Goal: Task Accomplishment & Management: Manage account settings

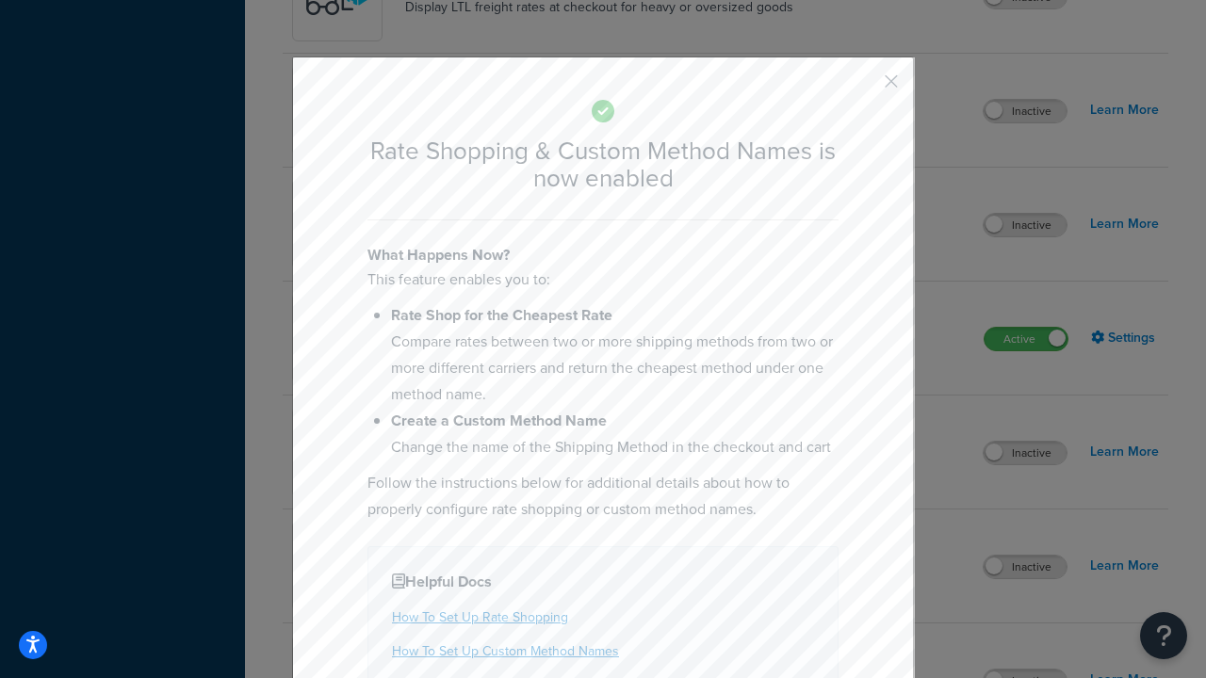
click at [863, 86] on button "button" at bounding box center [863, 88] width 5 height 5
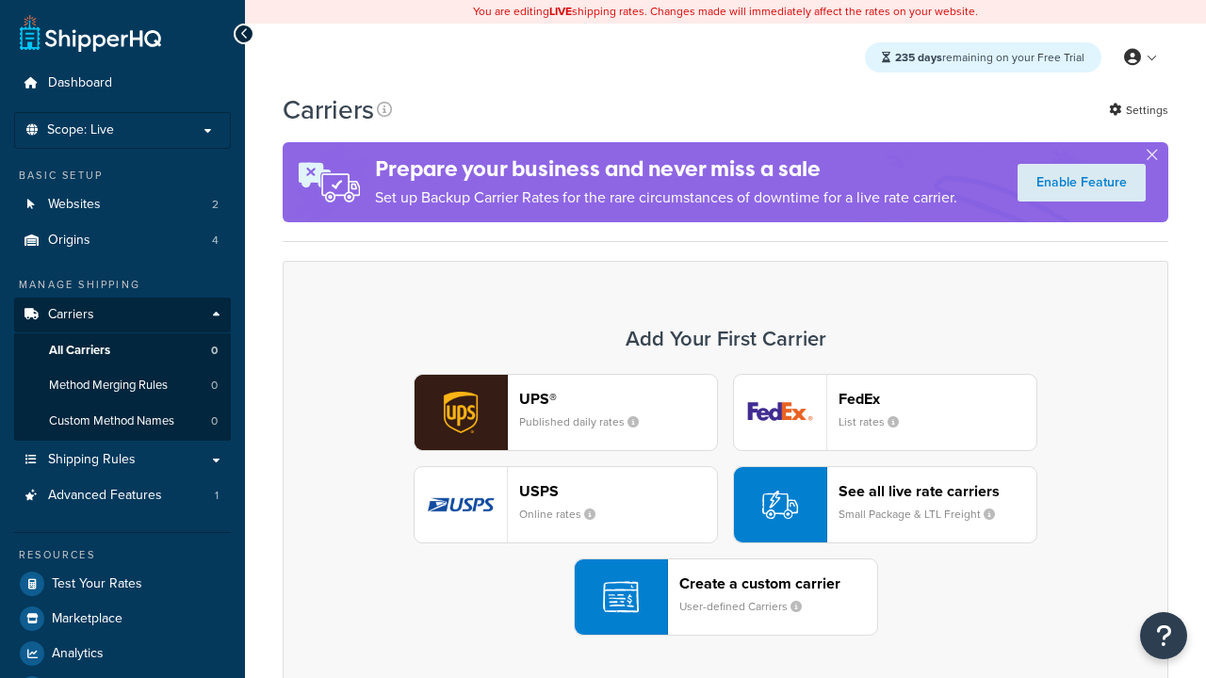
click at [885, 505] on div "See all live rate carriers Small Package & LTL Freight" at bounding box center [937, 504] width 198 height 45
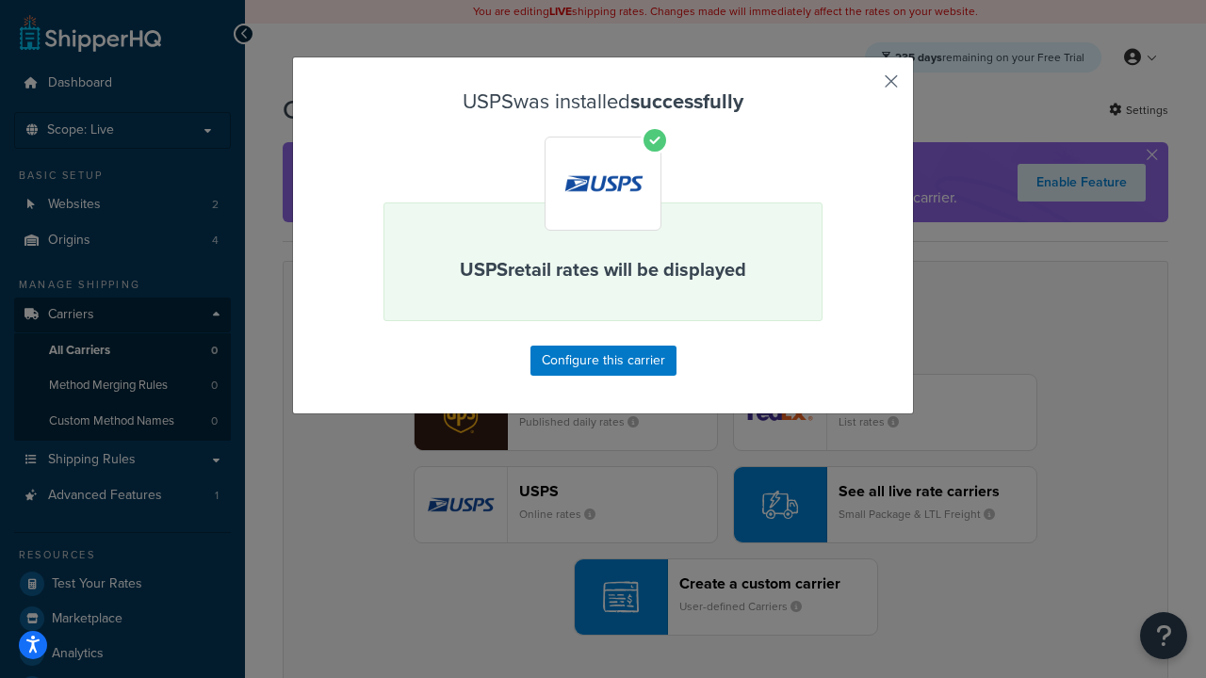
click at [863, 88] on button "button" at bounding box center [863, 88] width 5 height 5
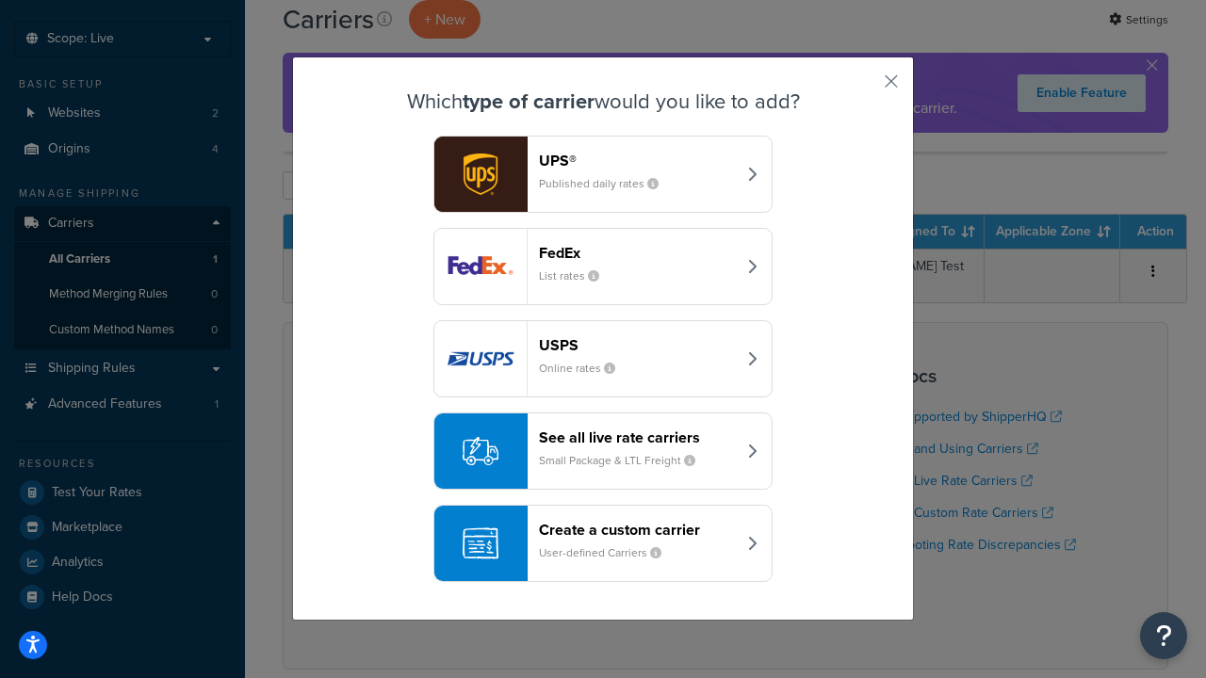
click at [603, 429] on header "See all live rate carriers" at bounding box center [637, 438] width 197 height 18
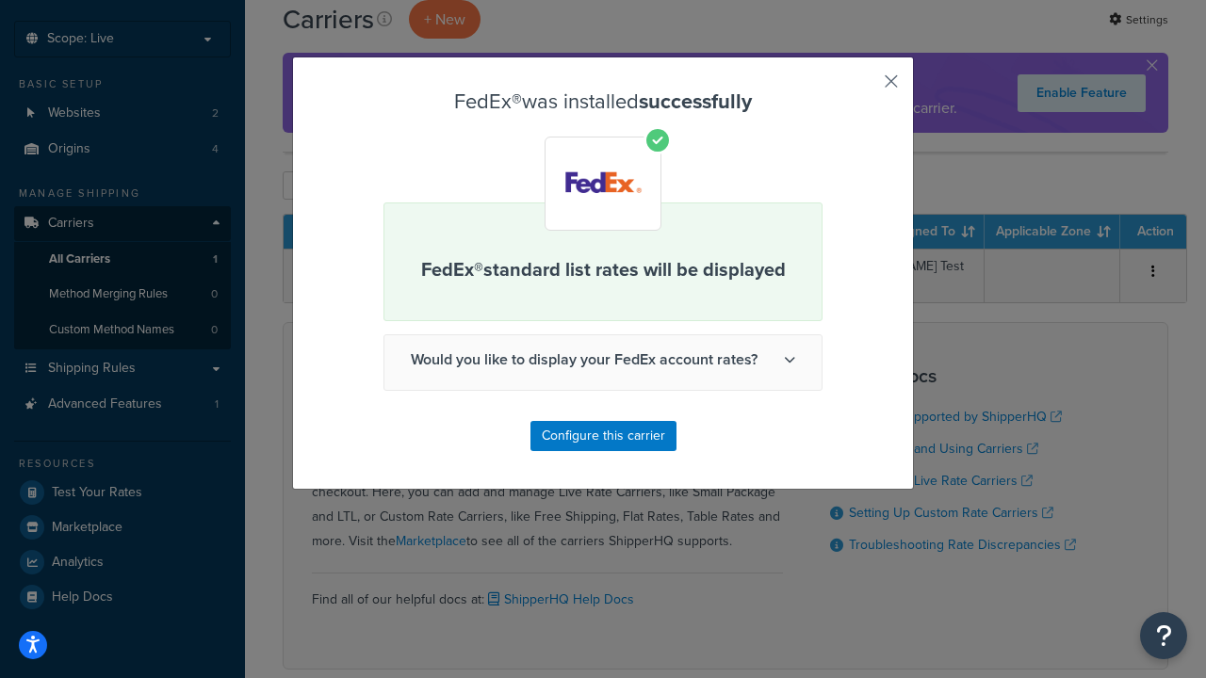
click at [863, 88] on button "button" at bounding box center [863, 88] width 5 height 5
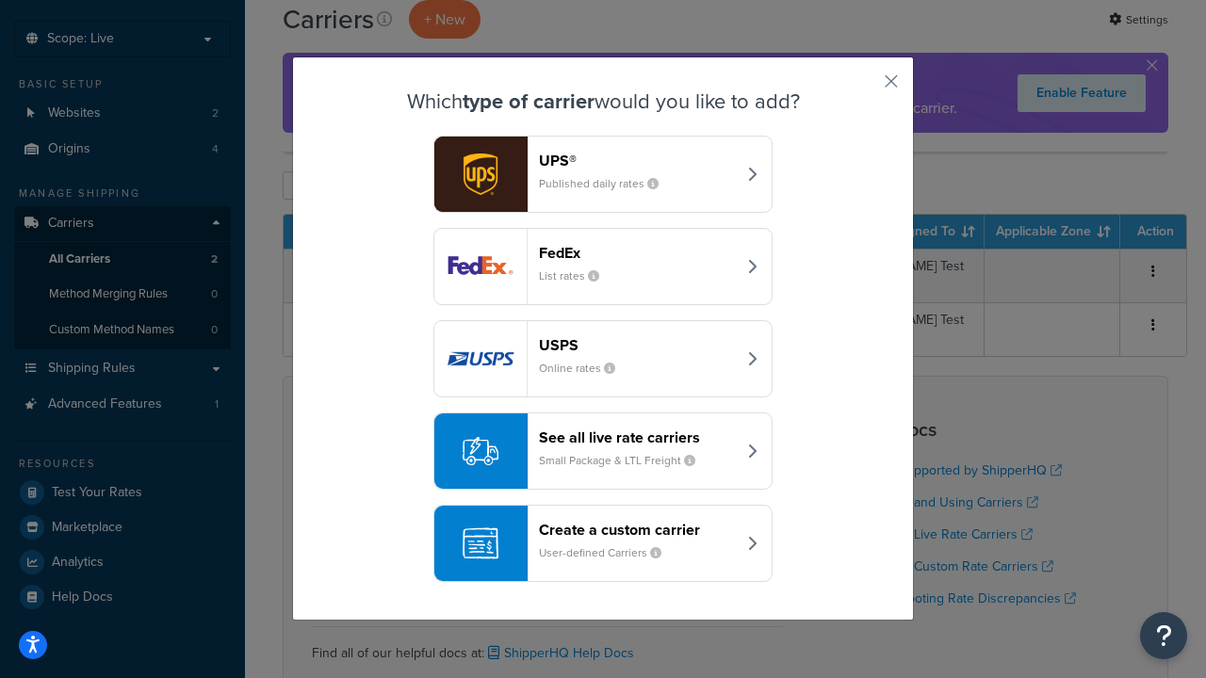
click at [603, 451] on div "See all live rate carriers Small Package & LTL Freight" at bounding box center [637, 451] width 197 height 45
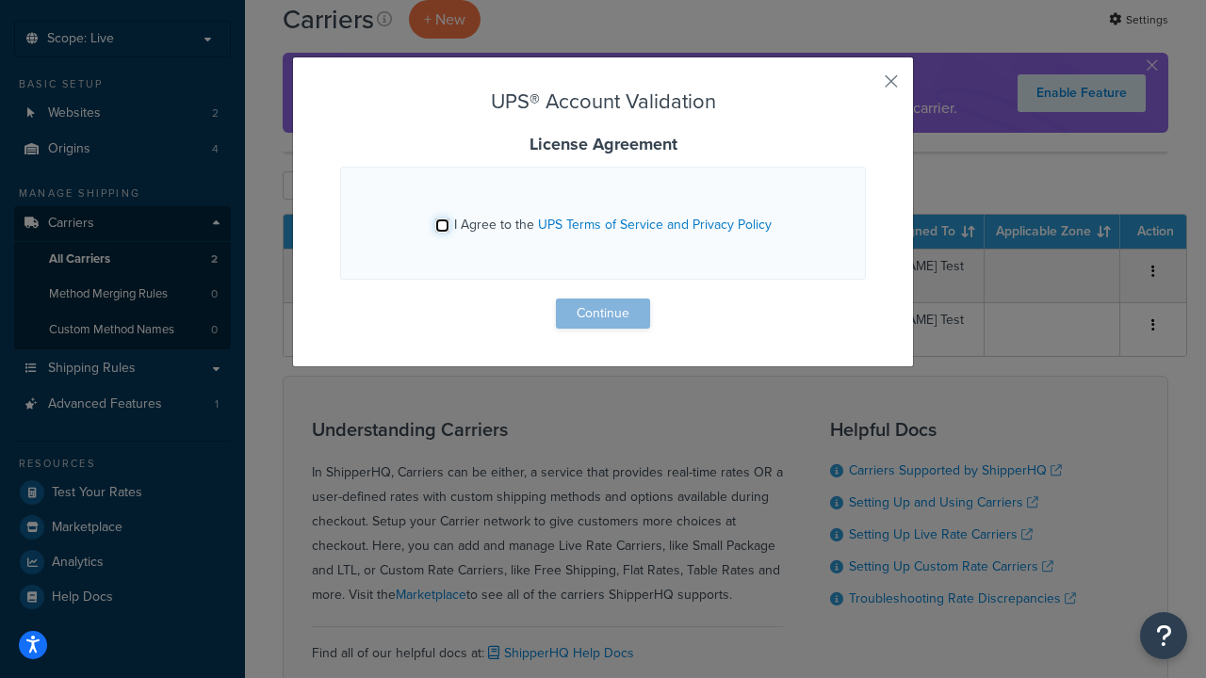
click at [442, 225] on input "I Agree to the UPS Terms of Service and Privacy Policy" at bounding box center [442, 226] width 14 height 14
checkbox input "true"
click at [603, 314] on button "Continue" at bounding box center [603, 314] width 94 height 30
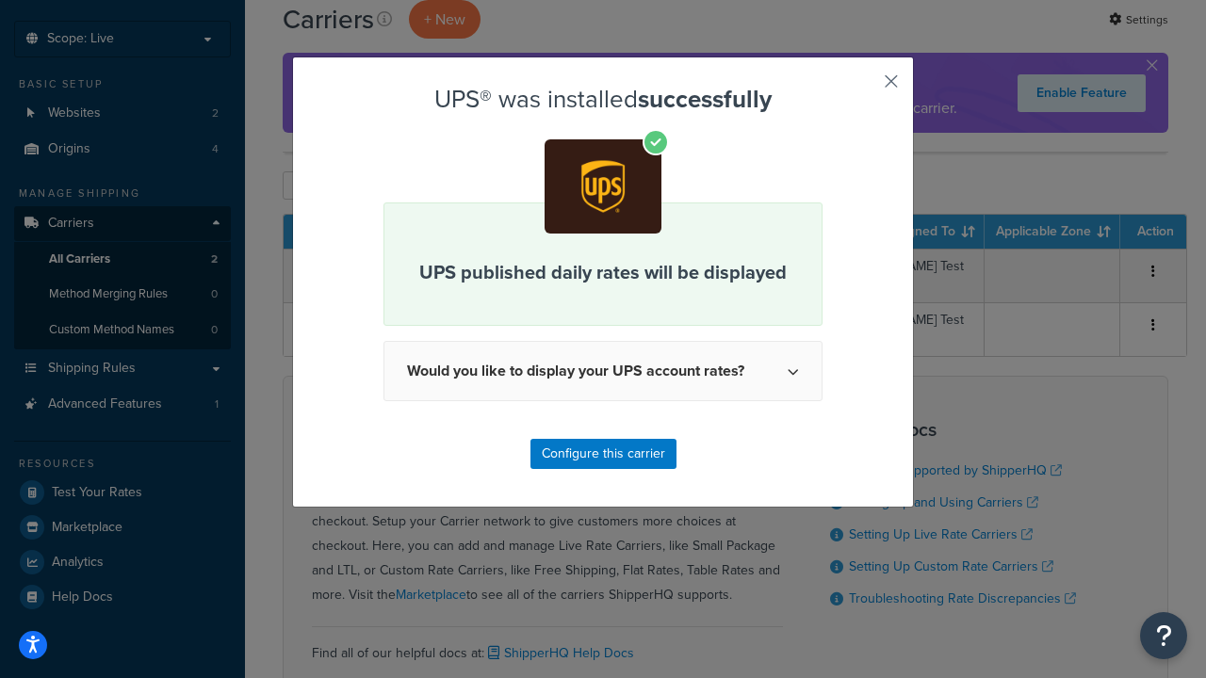
click at [863, 88] on button "button" at bounding box center [863, 88] width 5 height 5
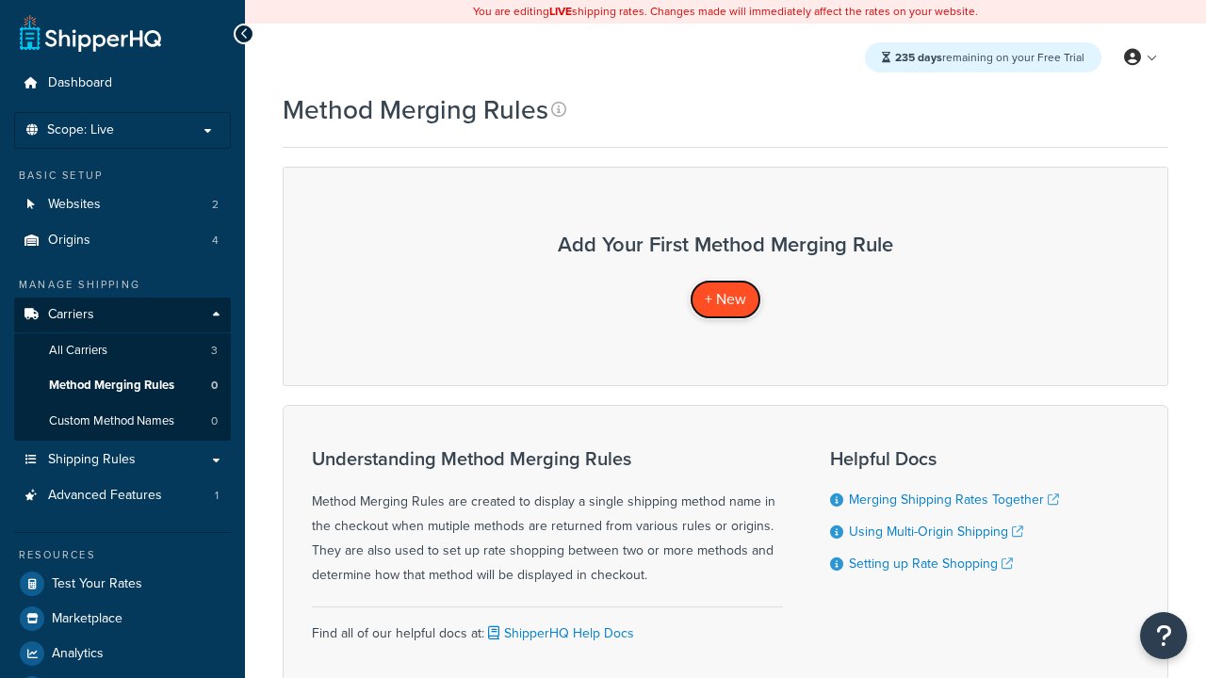
click at [725, 299] on span "+ New" at bounding box center [725, 299] width 41 height 22
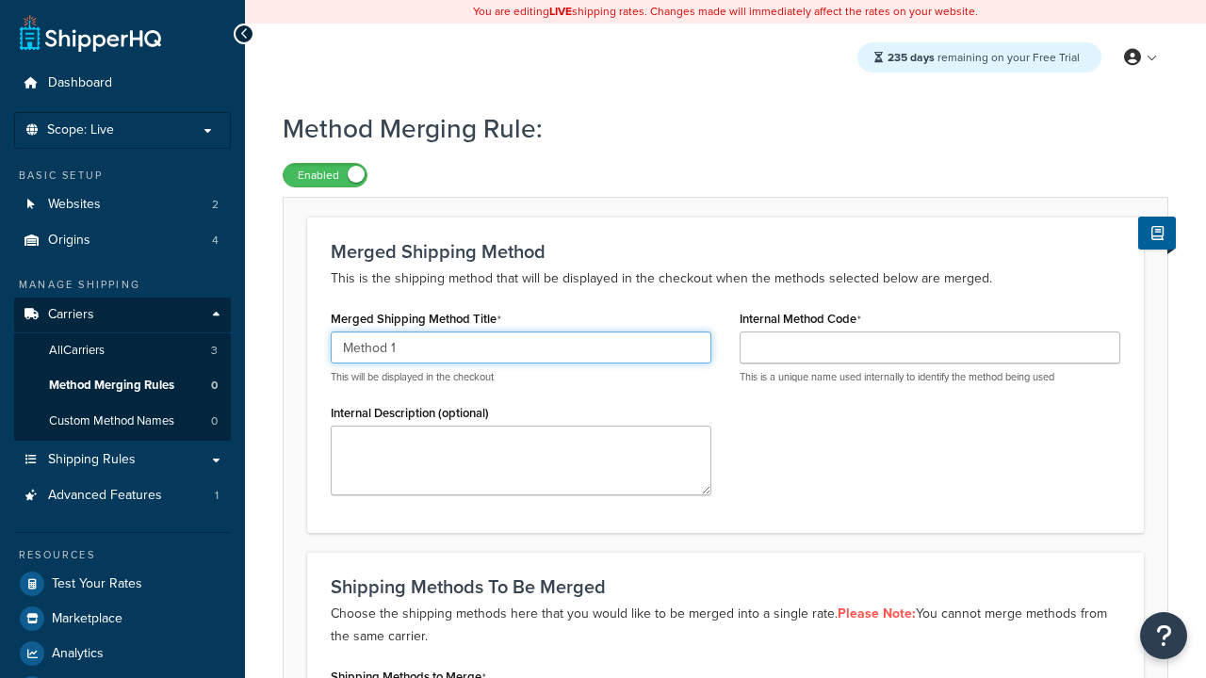
type input "Method 1"
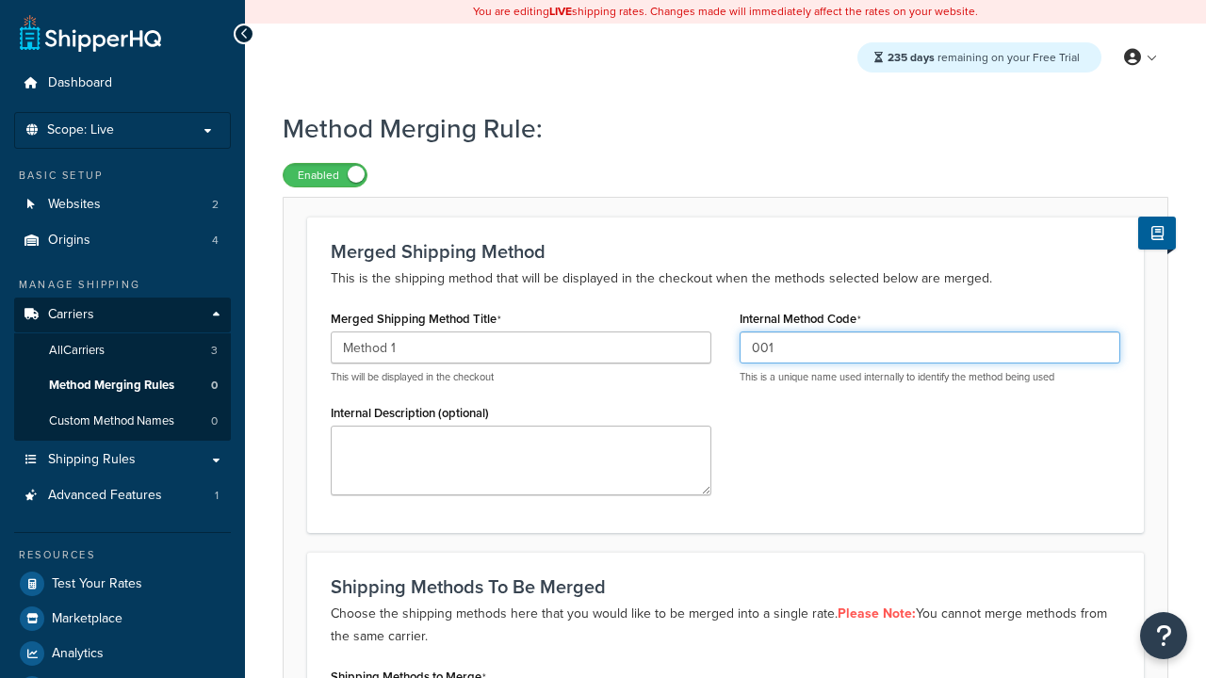
type input "001"
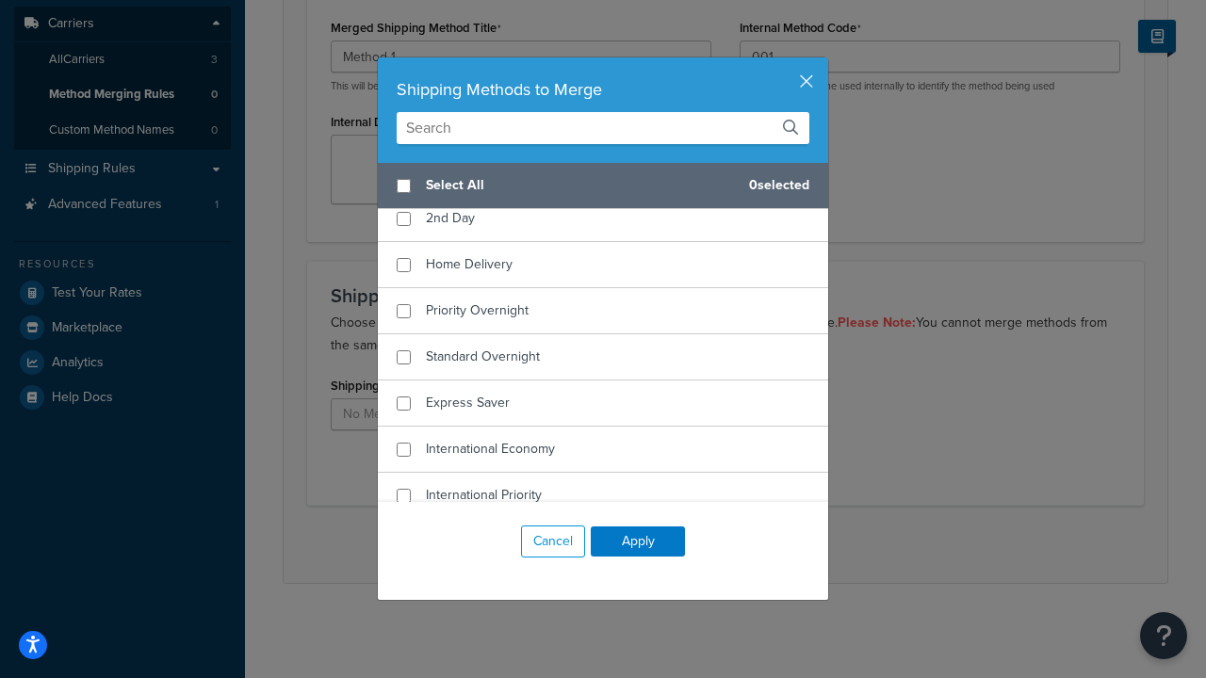
click at [447, 182] on span "Ground" at bounding box center [448, 172] width 44 height 20
checkbox input "true"
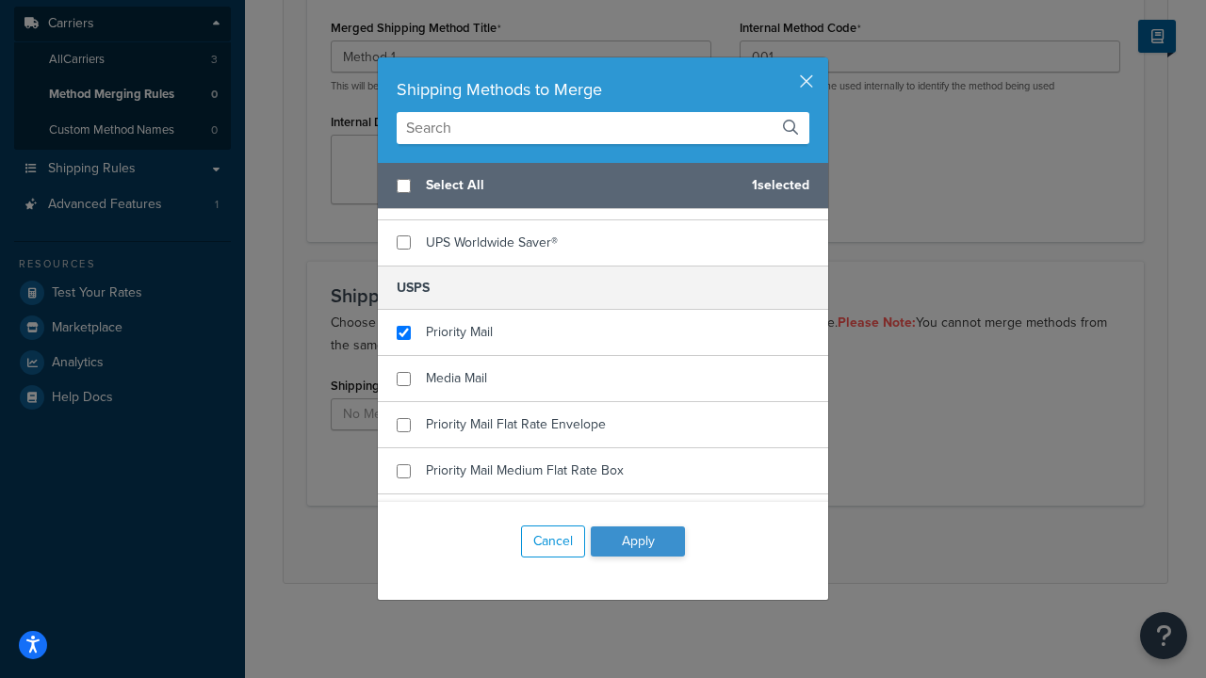
click at [638, 542] on button "Apply" at bounding box center [638, 542] width 94 height 30
click at [714, 544] on button "Save" at bounding box center [715, 544] width 51 height 30
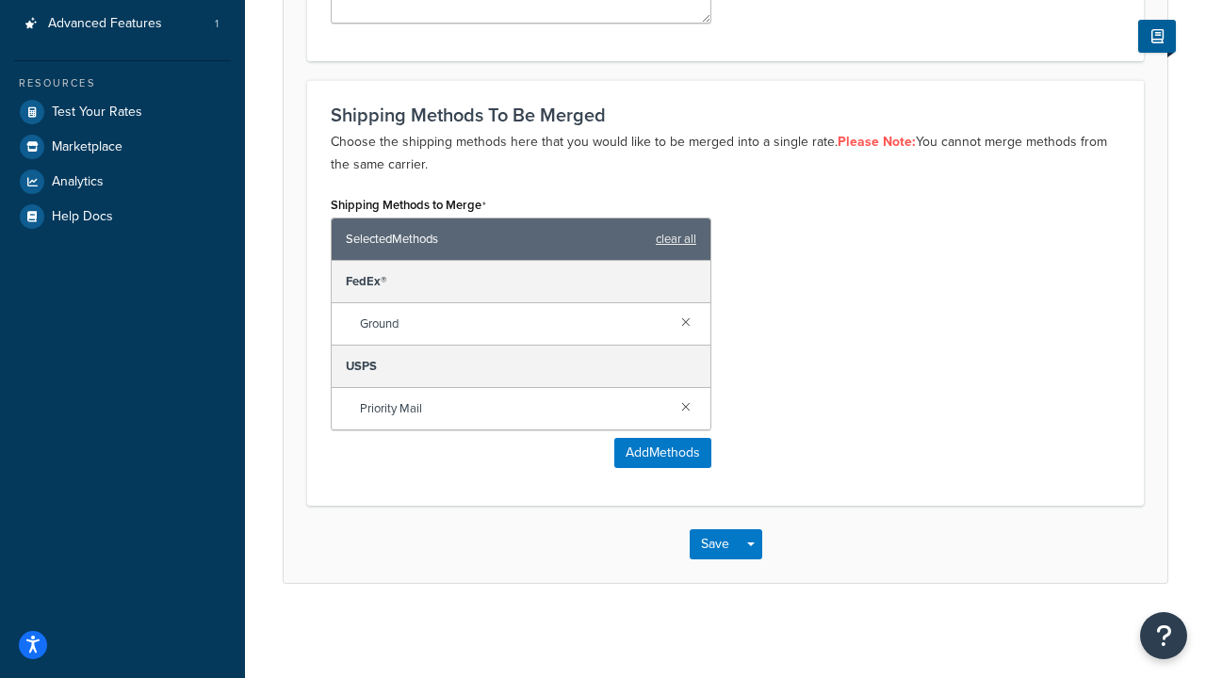
scroll to position [0, 0]
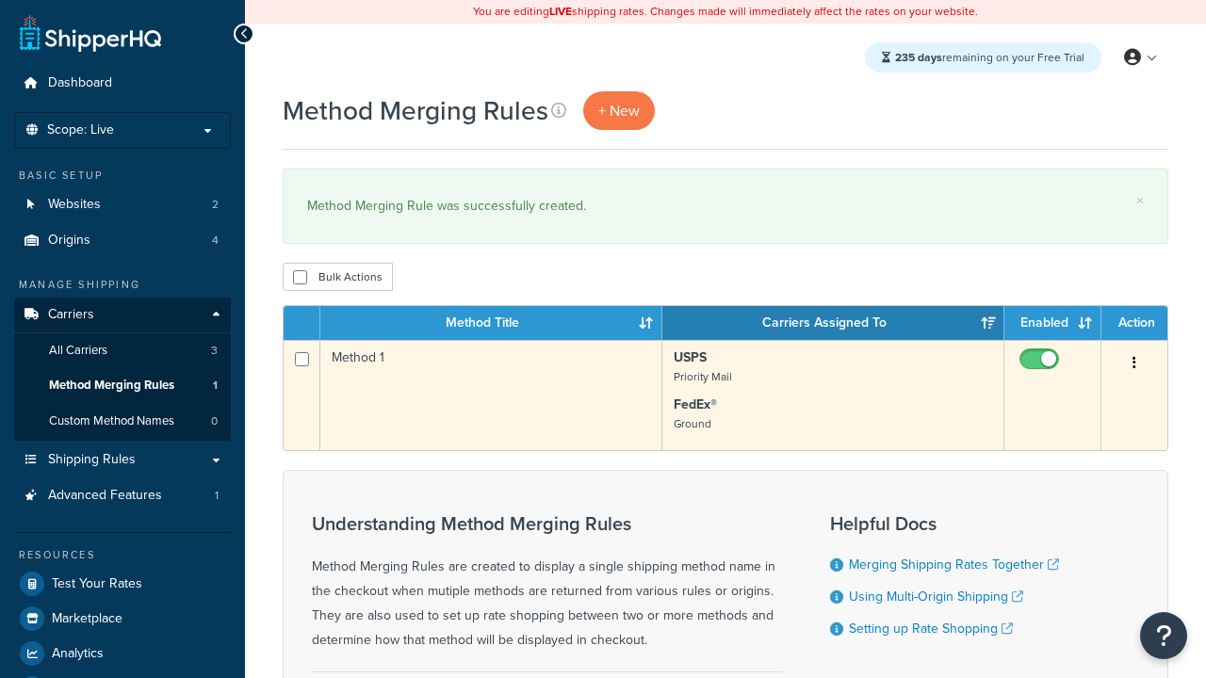
click at [1134, 365] on icon "button" at bounding box center [1134, 362] width 4 height 13
click at [0, 0] on link "Edit" at bounding box center [0, 0] width 0 height 0
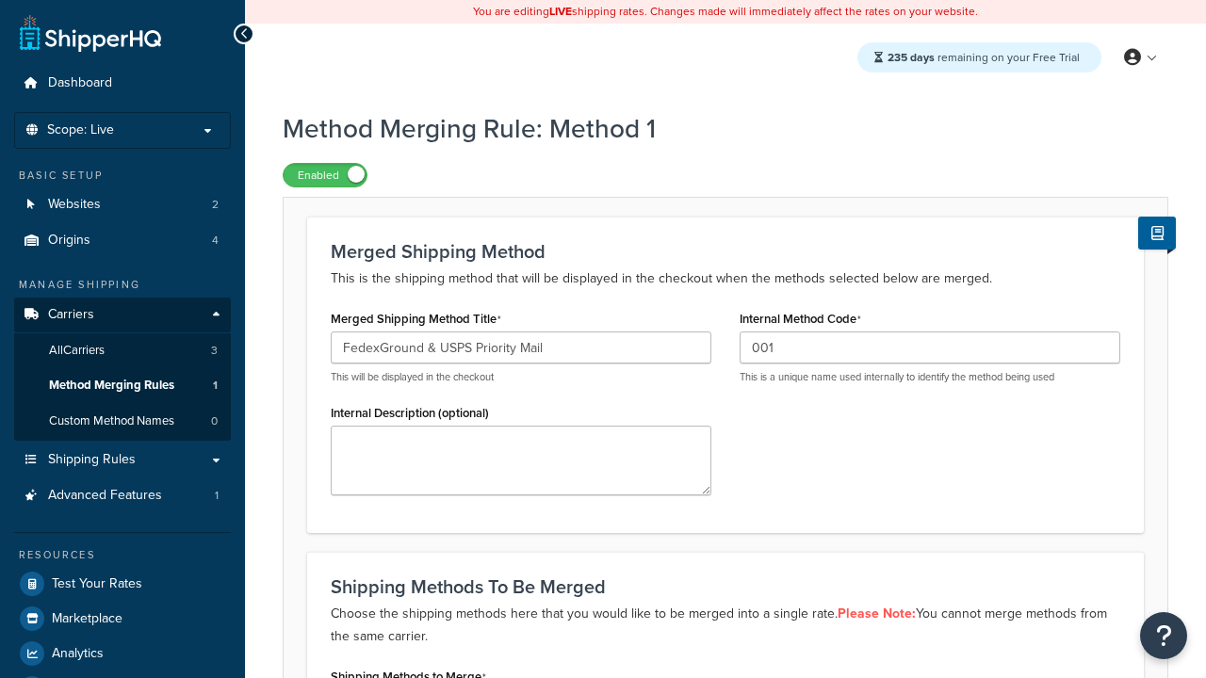
type input "FedexGround & USPS Priority Mail"
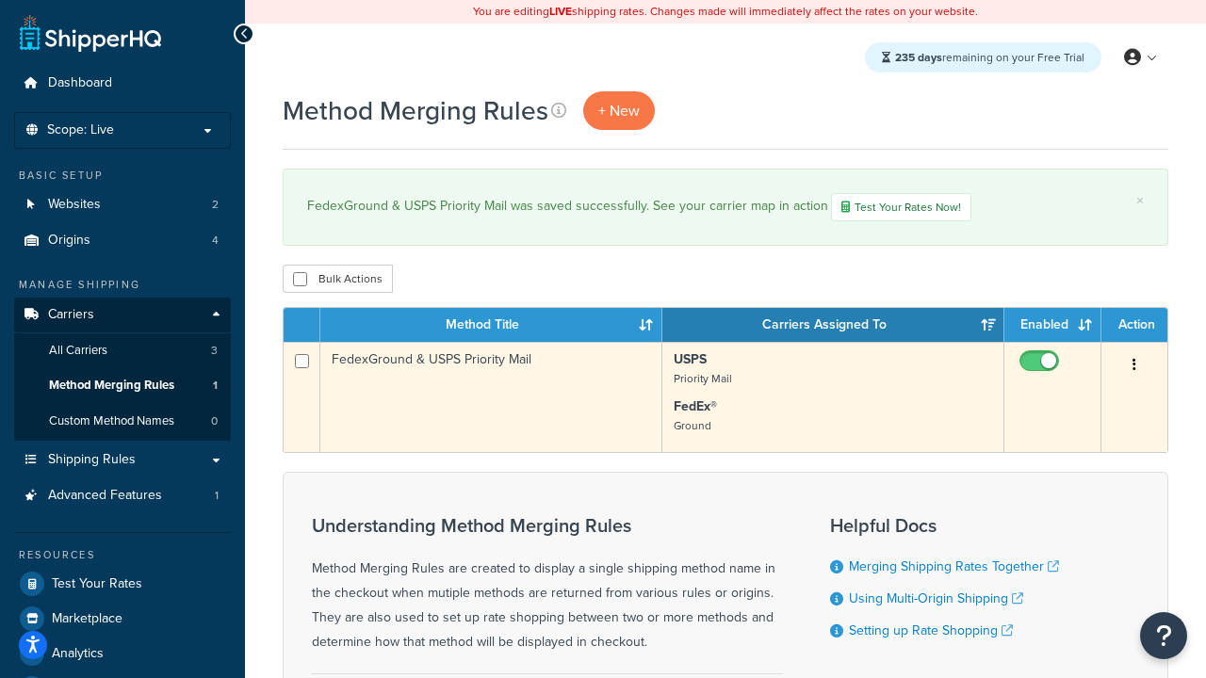
click at [1134, 367] on icon "button" at bounding box center [1134, 364] width 4 height 13
click at [0, 0] on link "Duplicate" at bounding box center [0, 0] width 0 height 0
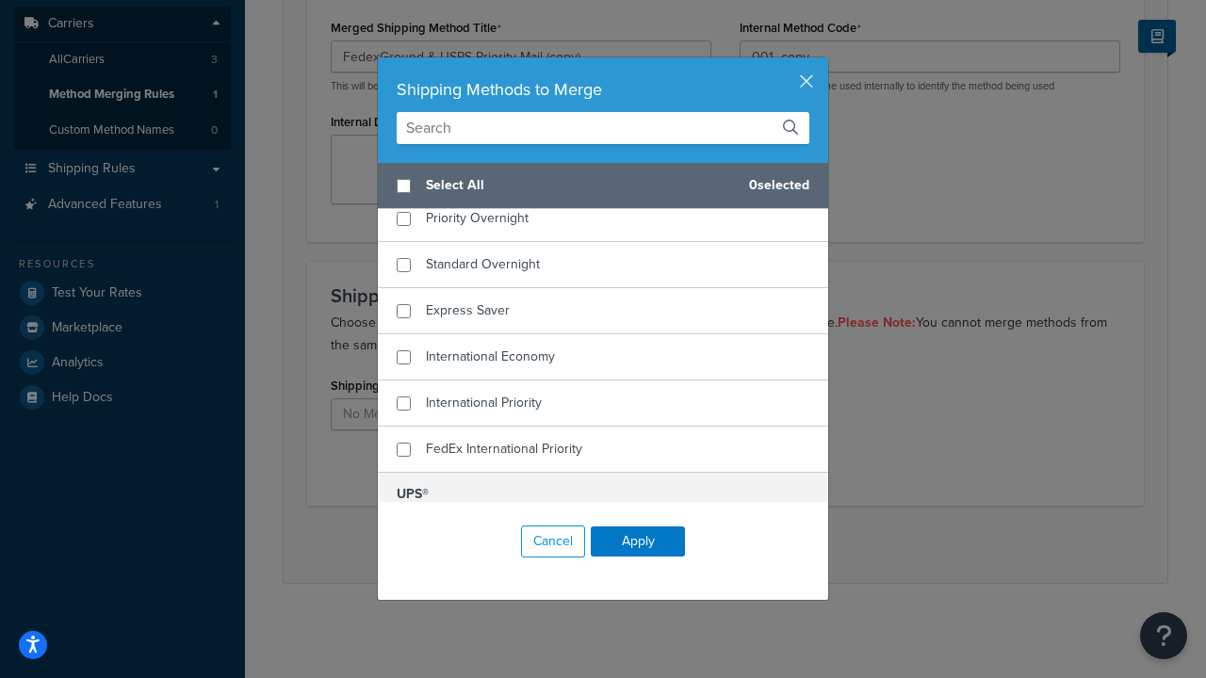
click at [469, 182] on span "Home Delivery" at bounding box center [469, 172] width 87 height 20
checkbox input "true"
click at [465, 529] on span "UPS® Ground" at bounding box center [465, 539] width 79 height 20
checkbox input "true"
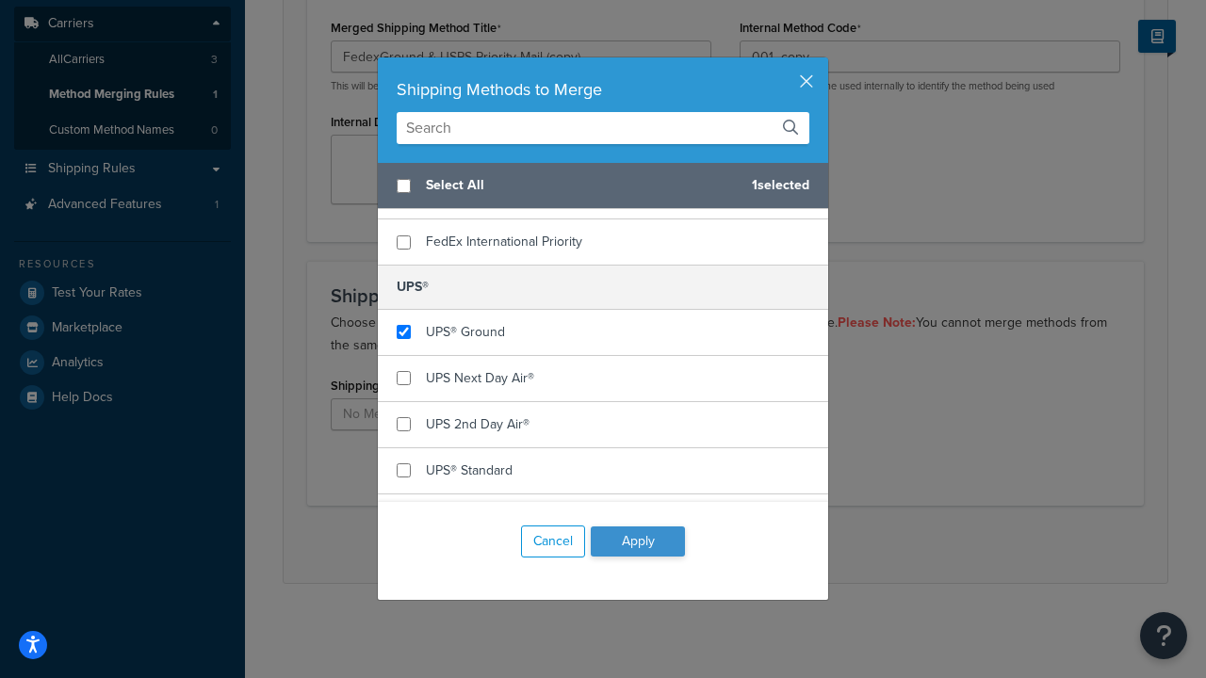
click at [638, 542] on button "Apply" at bounding box center [638, 542] width 94 height 30
click at [714, 544] on button "Save" at bounding box center [715, 544] width 51 height 30
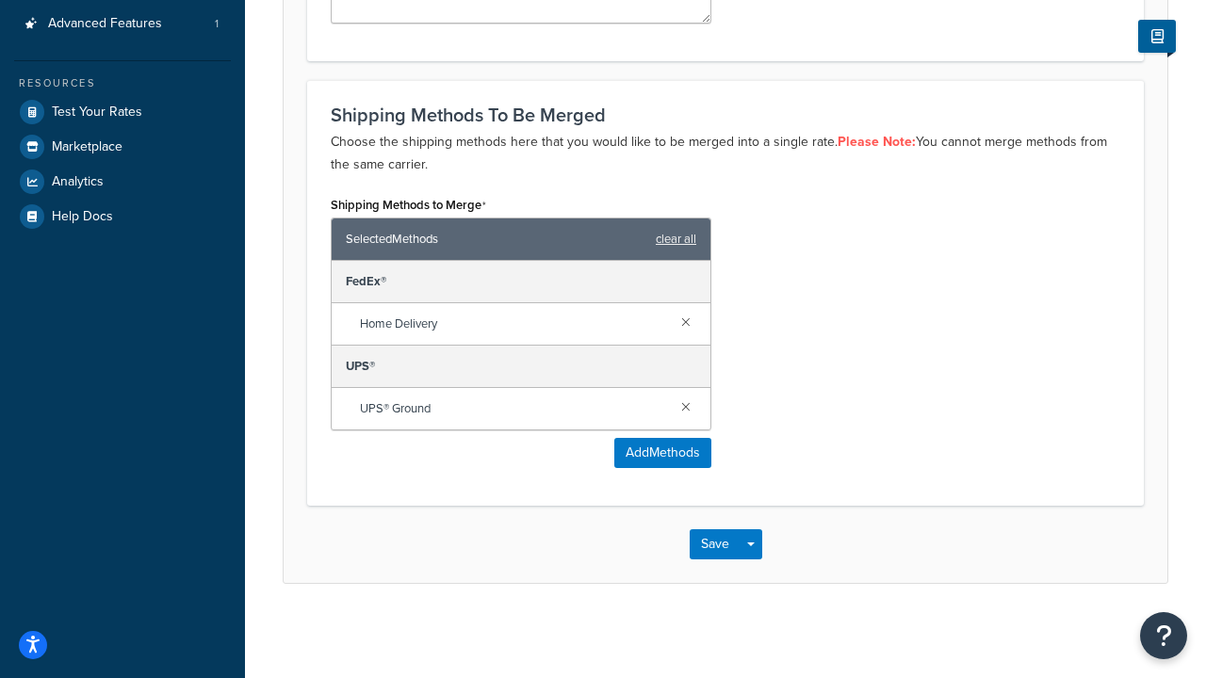
scroll to position [0, 0]
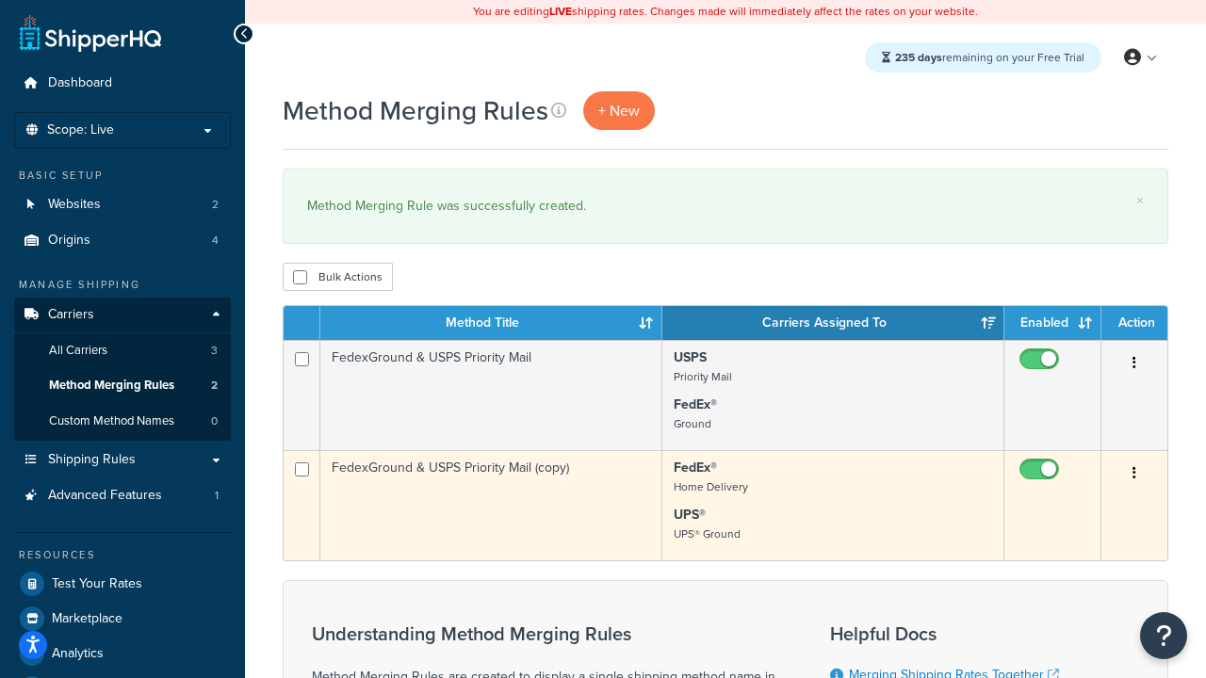
click at [1134, 475] on icon "button" at bounding box center [1134, 472] width 4 height 13
click at [0, 0] on link "Delete" at bounding box center [0, 0] width 0 height 0
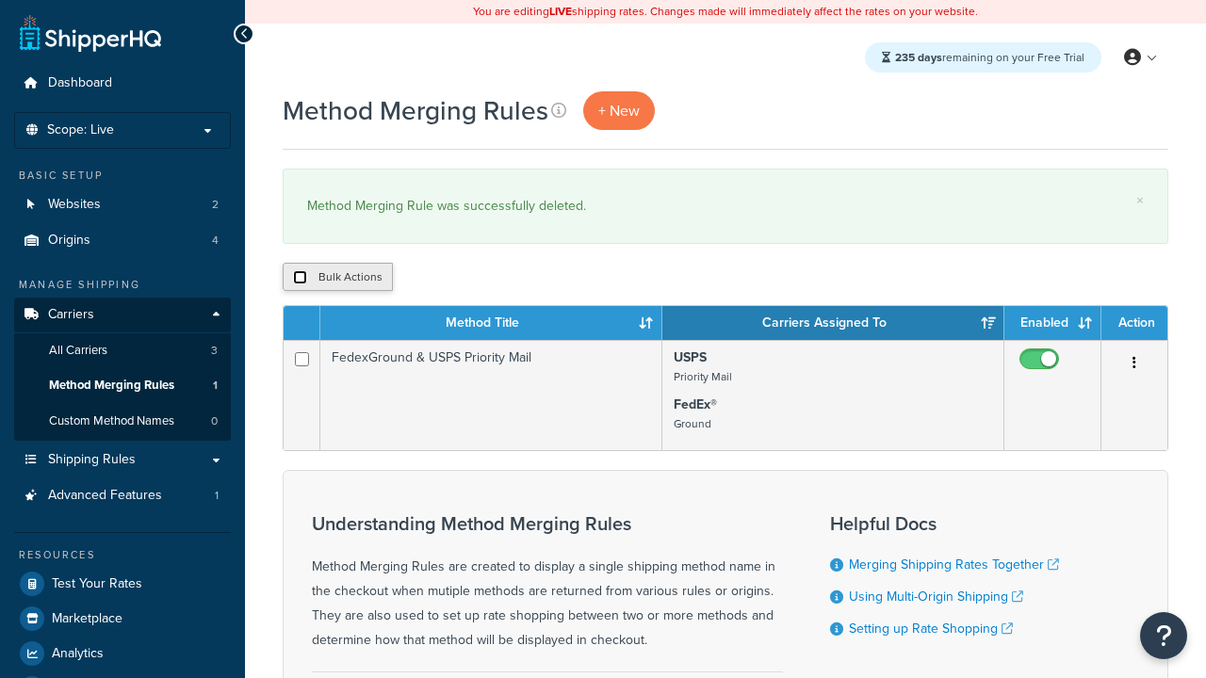
click at [300, 278] on input "checkbox" at bounding box center [300, 277] width 14 height 14
checkbox input "true"
click at [507, 278] on button "Delete" at bounding box center [502, 277] width 65 height 28
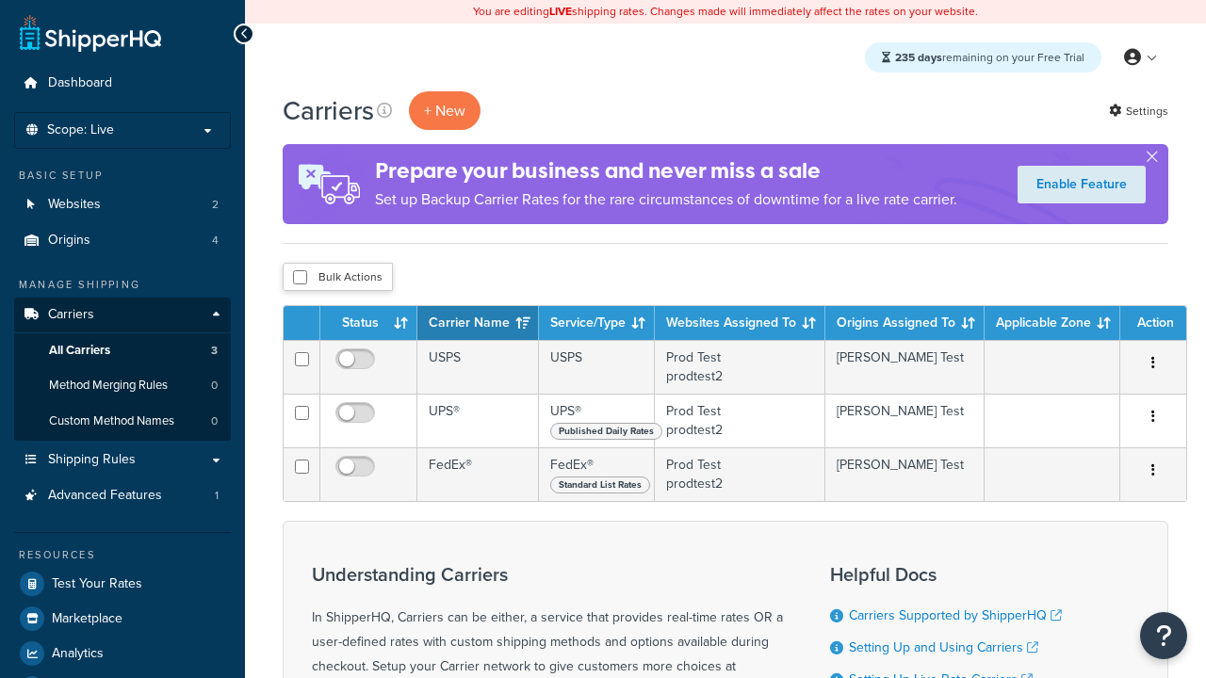
click at [300, 278] on input "checkbox" at bounding box center [300, 277] width 14 height 14
checkbox input "true"
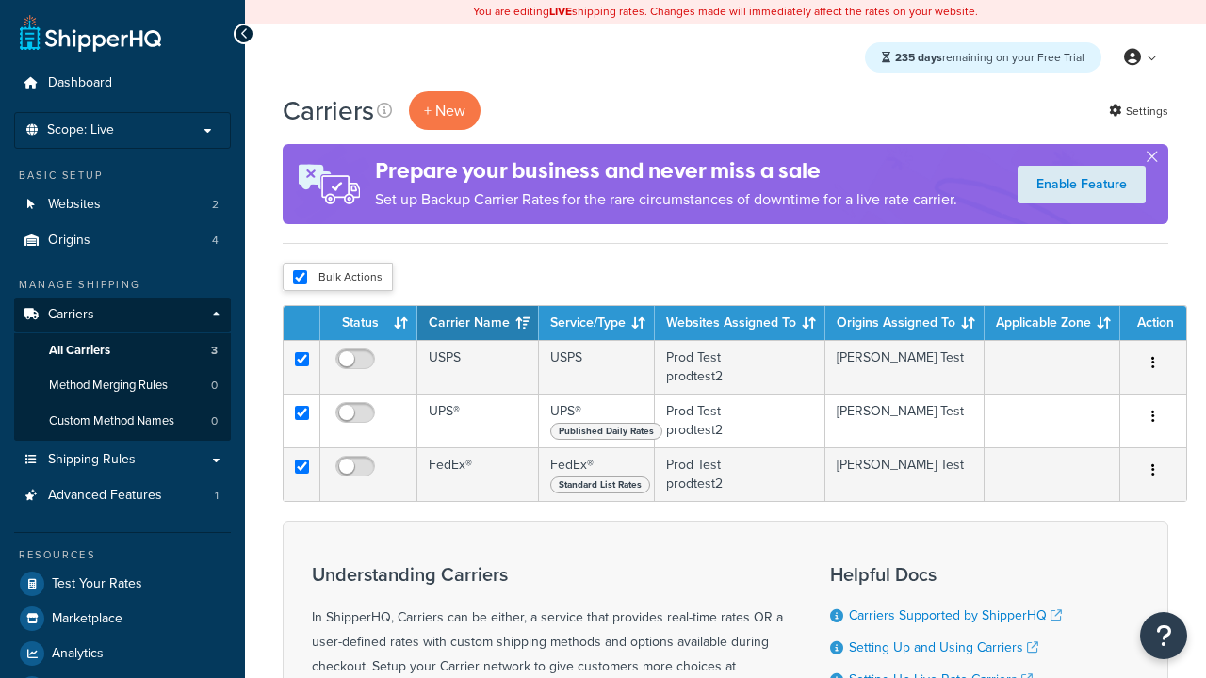
click at [0, 0] on button "Delete" at bounding box center [0, 0] width 0 height 0
